Goal: Check status: Check status

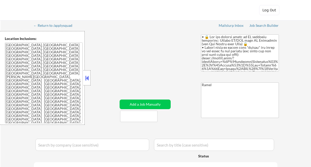
select select ""pending""
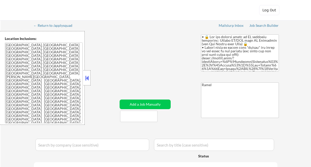
select select ""pending""
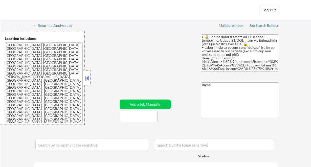
select select ""pending""
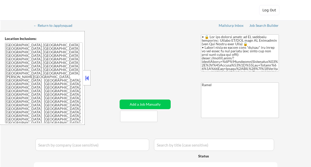
select select ""pending""
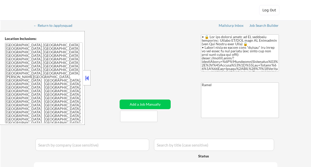
select select ""pending""
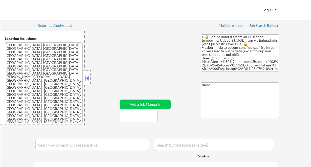
select select ""pending""
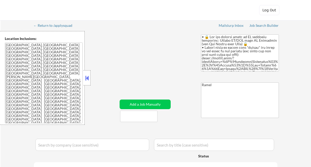
select select ""pending""
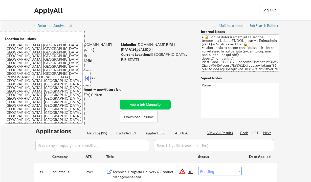
scroll to position [102, 0]
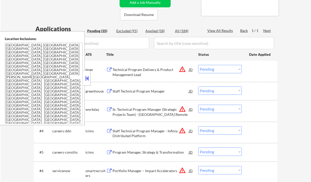
click at [87, 77] on button at bounding box center [87, 78] width 6 height 8
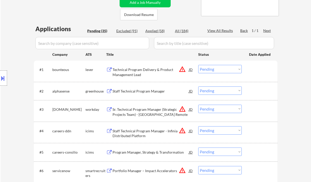
click at [159, 33] on div "Applied (58)" at bounding box center [157, 30] width 25 height 5
select select ""applied""
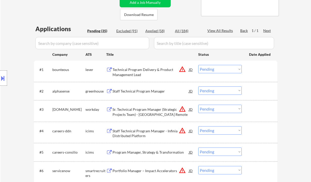
select select ""applied""
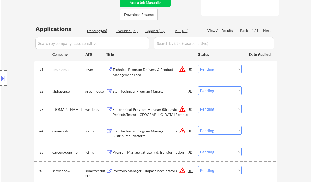
select select ""applied""
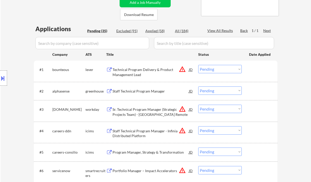
select select ""applied""
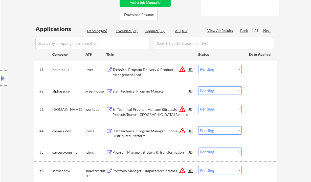
select select ""applied""
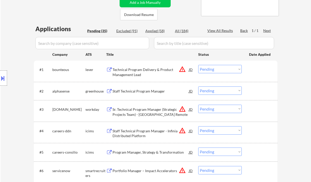
select select ""applied""
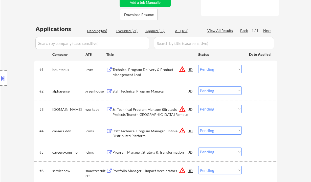
select select ""applied""
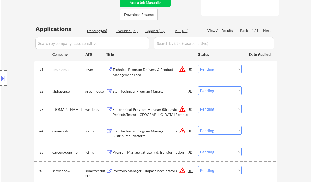
select select ""applied""
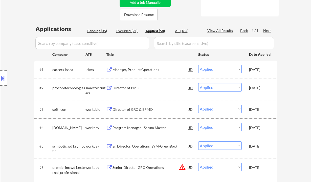
select select ""applied""
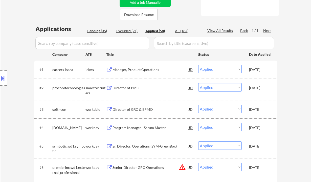
select select ""applied""
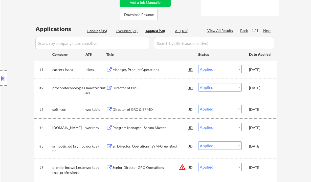
select select ""applied""
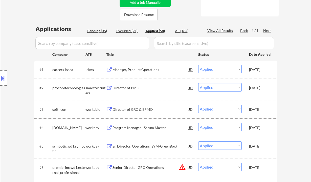
select select ""applied""
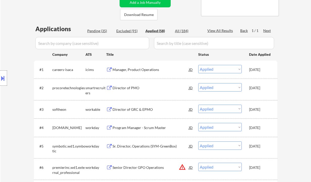
select select ""applied""
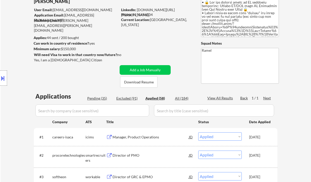
select select ""applied""
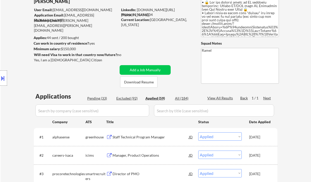
scroll to position [573, 0]
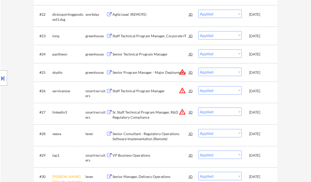
select select ""applied""
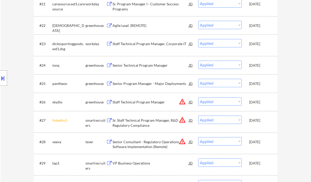
scroll to position [812, 0]
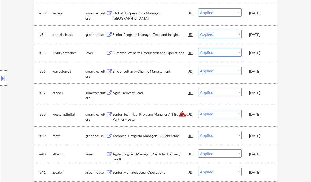
select select ""applied""
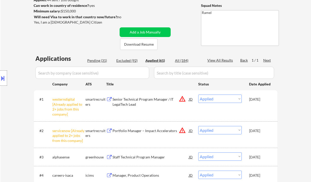
scroll to position [80, 0]
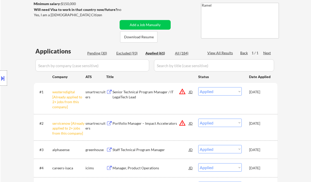
select select ""applied""
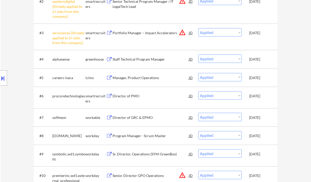
scroll to position [218, 0]
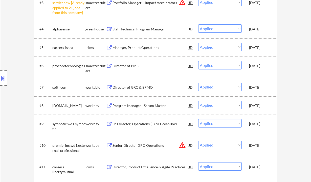
select select ""applied""
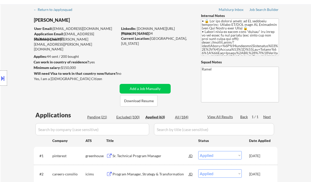
scroll to position [0, 0]
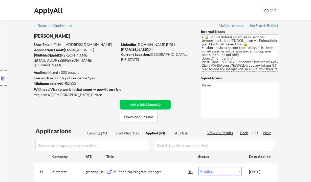
click at [147, 50] on div "Phone: [PHONE_NUMBER]" at bounding box center [157, 49] width 72 height 5
copy div "9155496504"
select select ""applied""
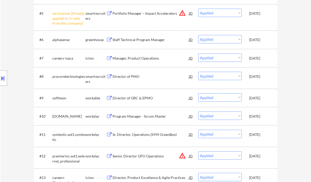
scroll to position [270, 0]
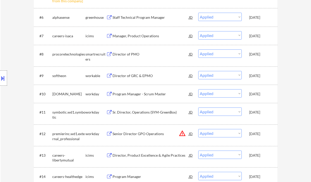
select select ""applied""
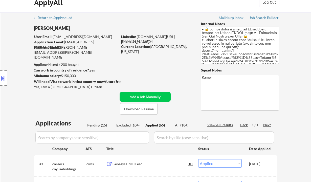
scroll to position [0, 0]
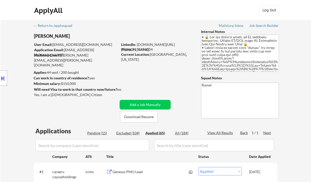
click at [145, 51] on div "Phone: [PHONE_NUMBER]" at bounding box center [157, 49] width 72 height 5
copy div "9155496504"
select select ""applied""
